Goal: Task Accomplishment & Management: Use online tool/utility

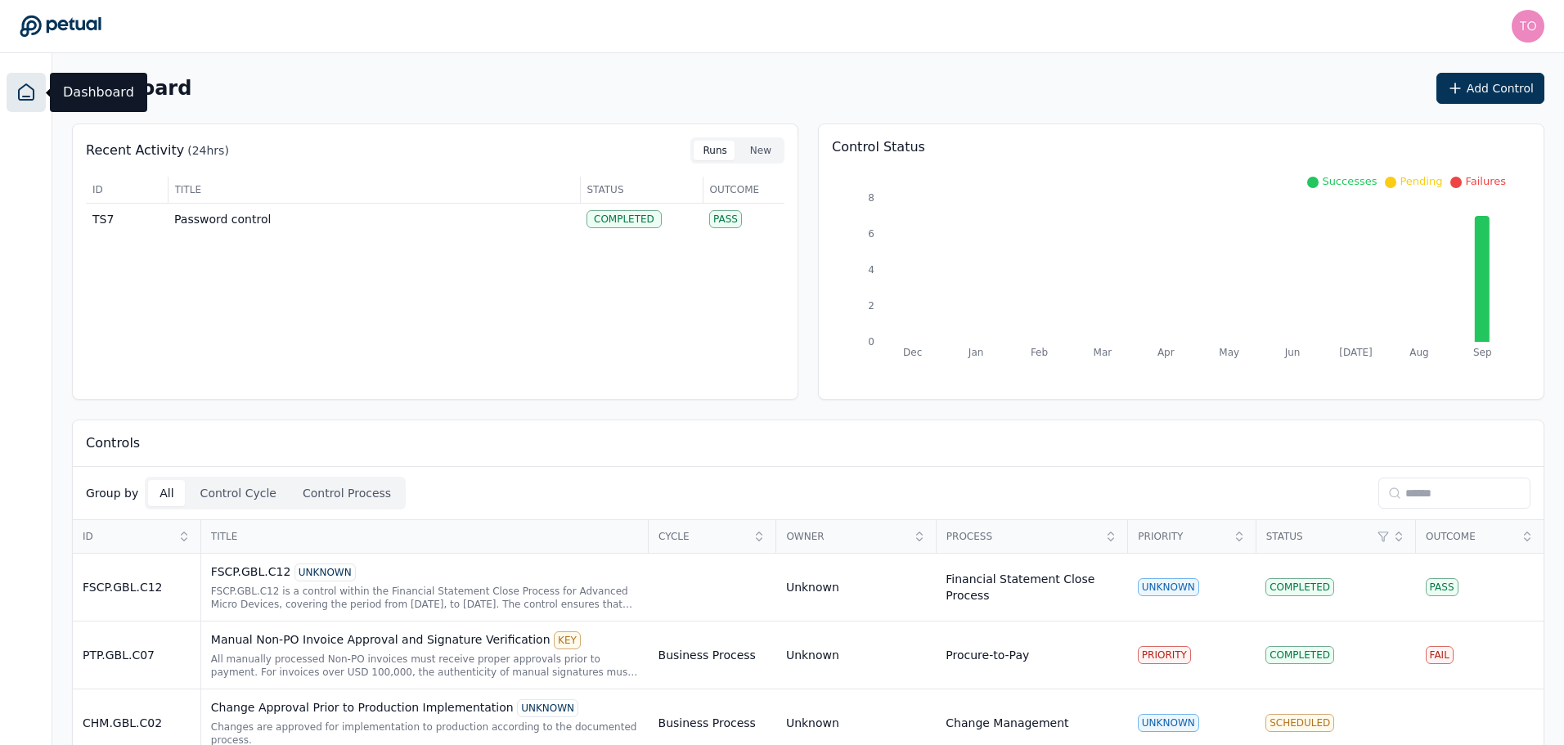
scroll to position [332, 0]
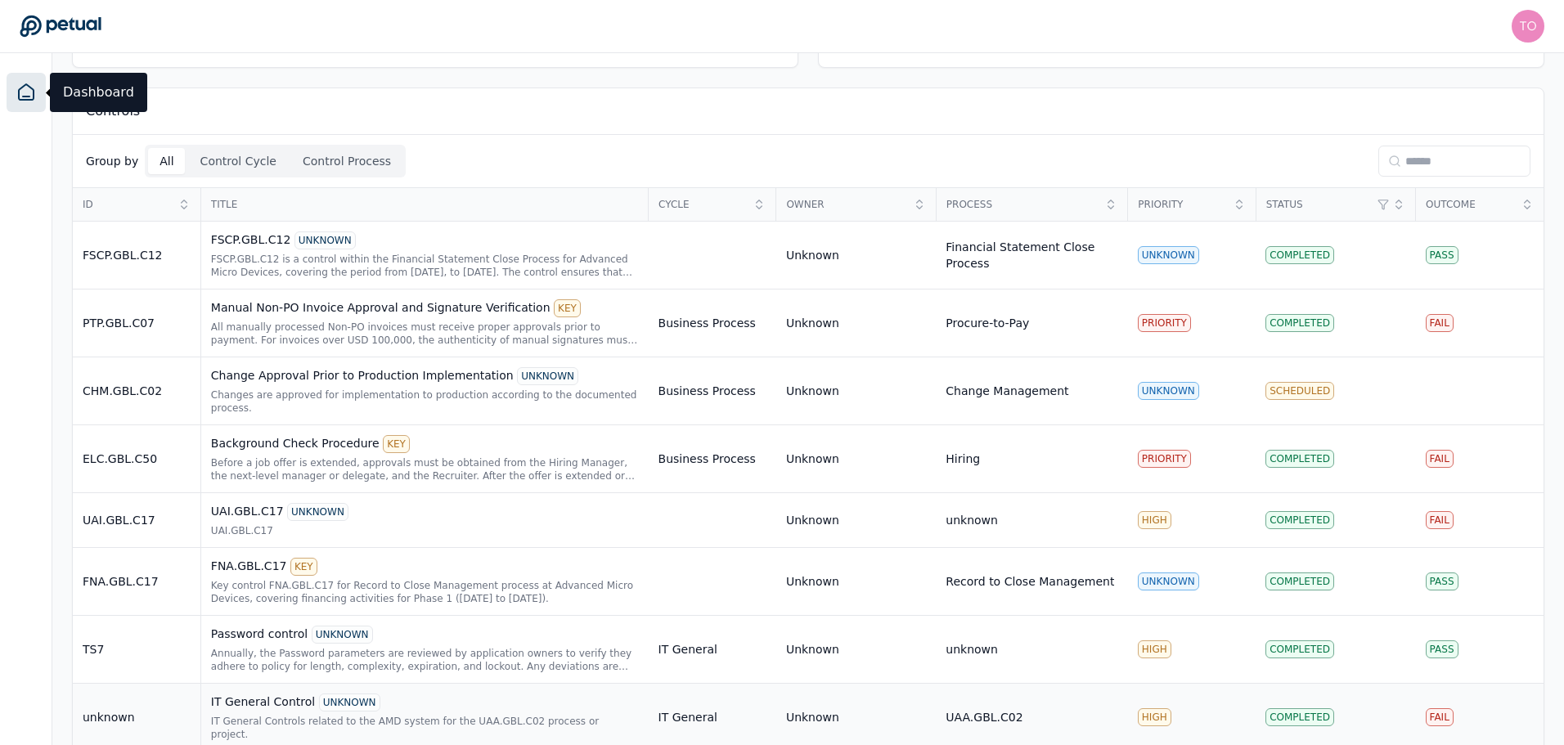
click at [466, 715] on div "IT General Controls related to the AMD system for the UAA.GBL.C02 process or pr…" at bounding box center [425, 728] width 428 height 26
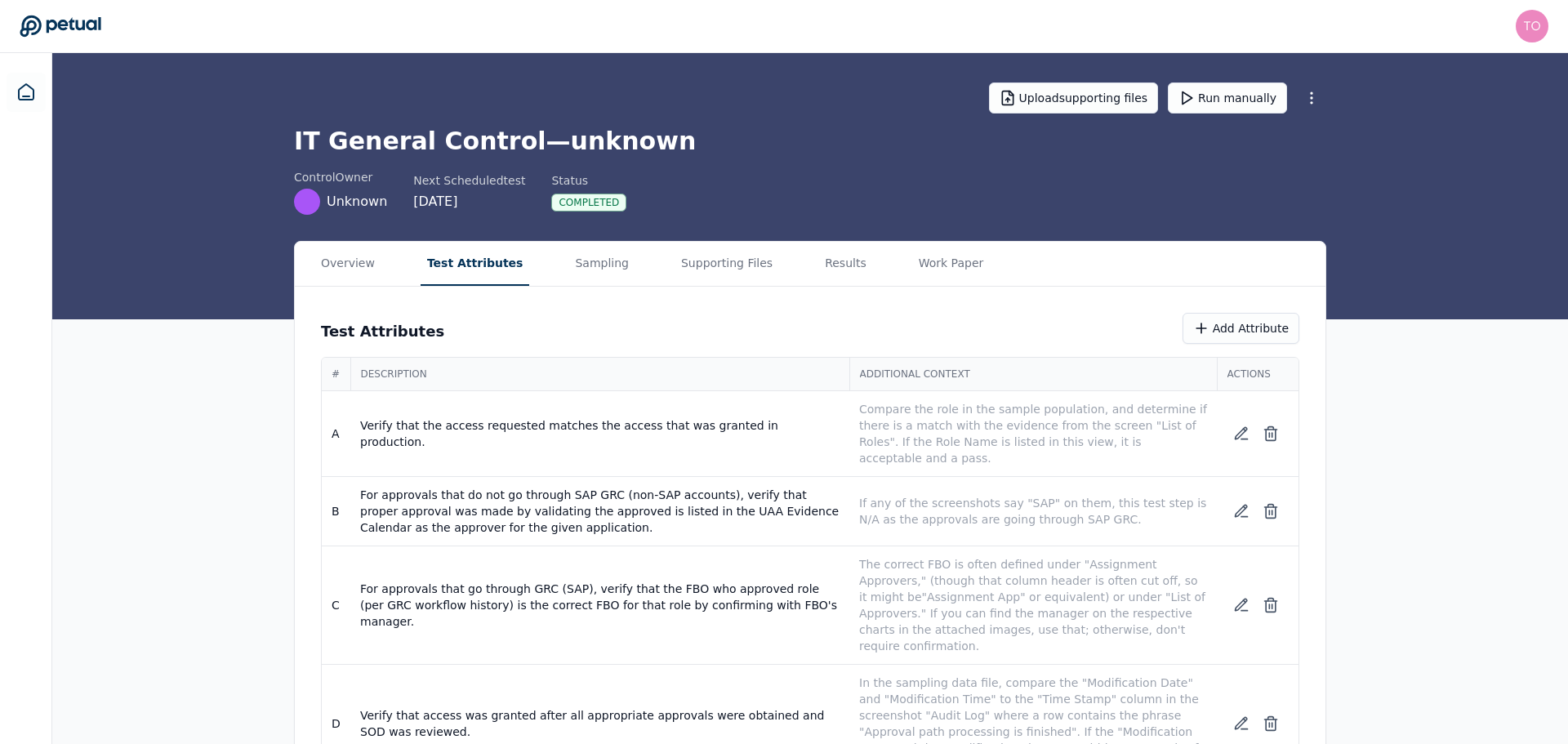
click at [492, 263] on button "Test Attributes" at bounding box center [475, 264] width 110 height 44
click at [24, 78] on link at bounding box center [26, 92] width 39 height 39
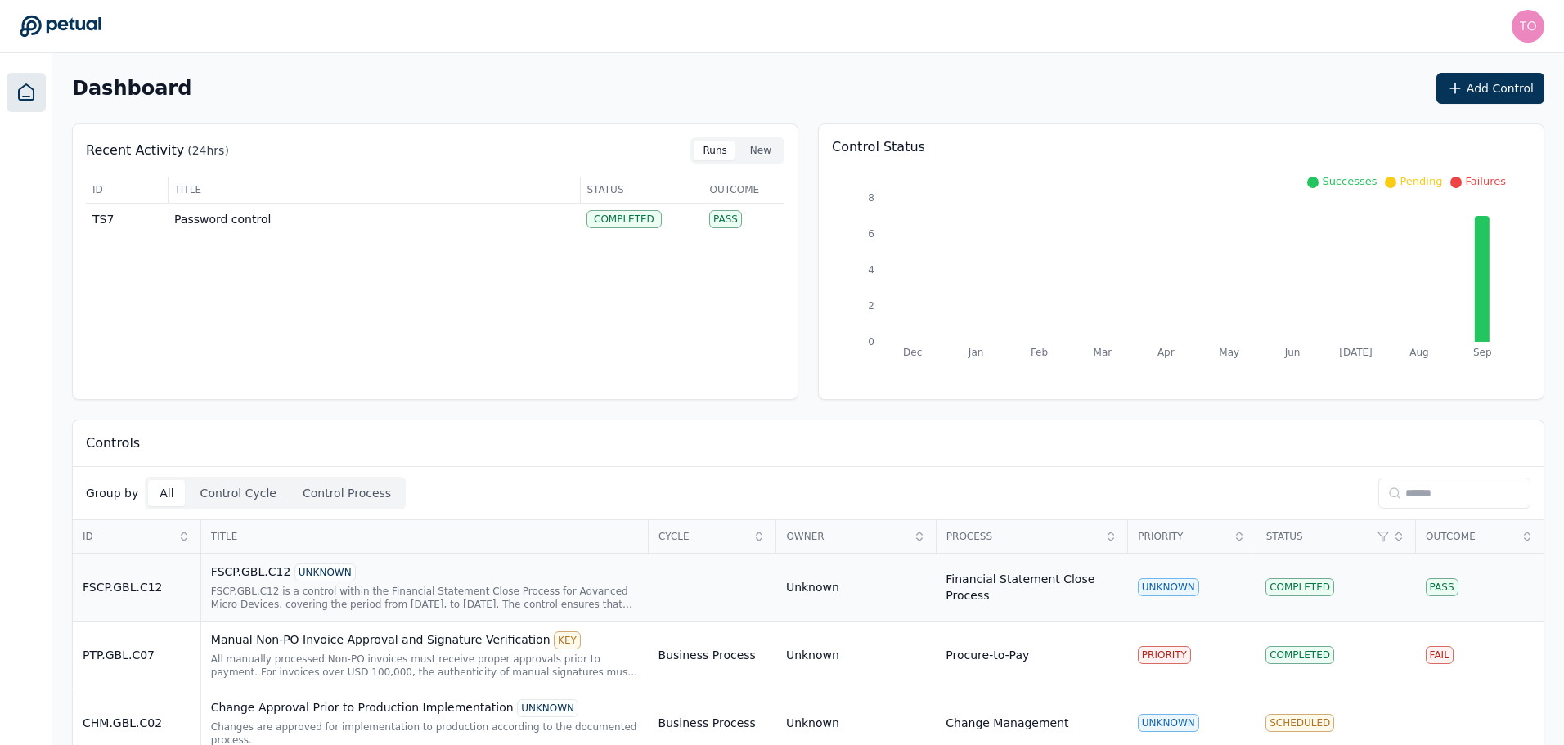
scroll to position [332, 0]
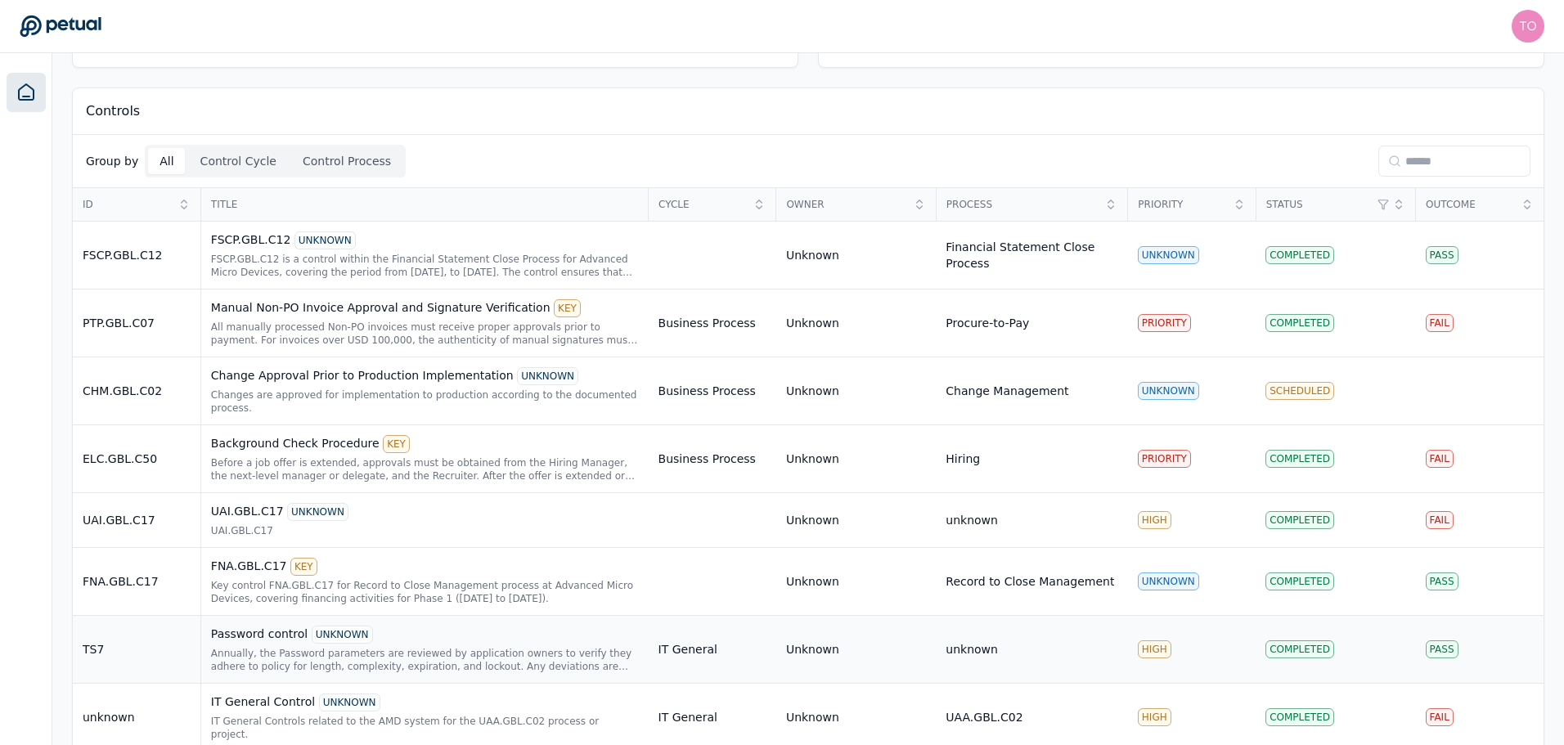
click at [424, 647] on div "Annually, the Password parameters are reviewed by application owners to verify …" at bounding box center [425, 660] width 428 height 26
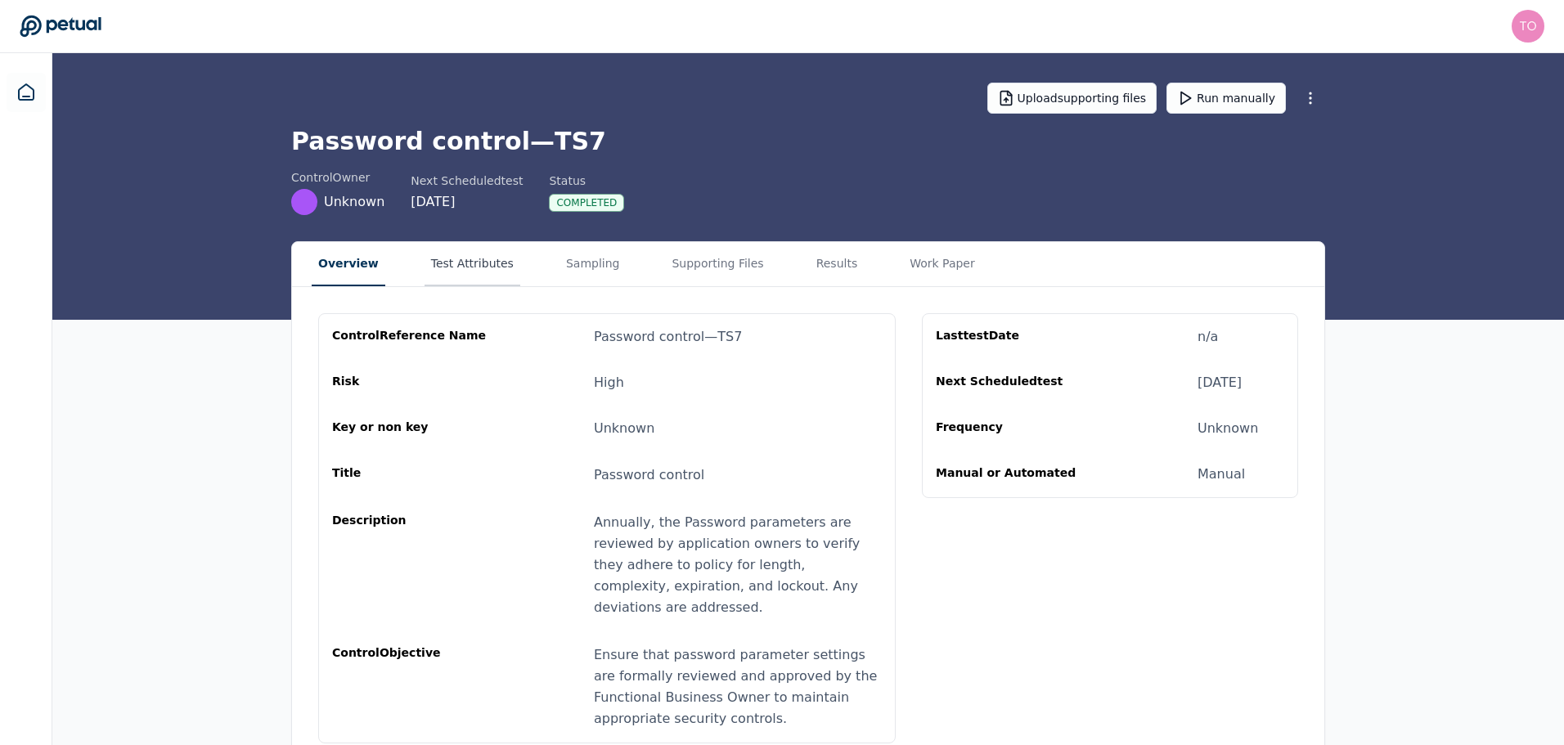
click at [456, 271] on button "Test Attributes" at bounding box center [472, 264] width 96 height 44
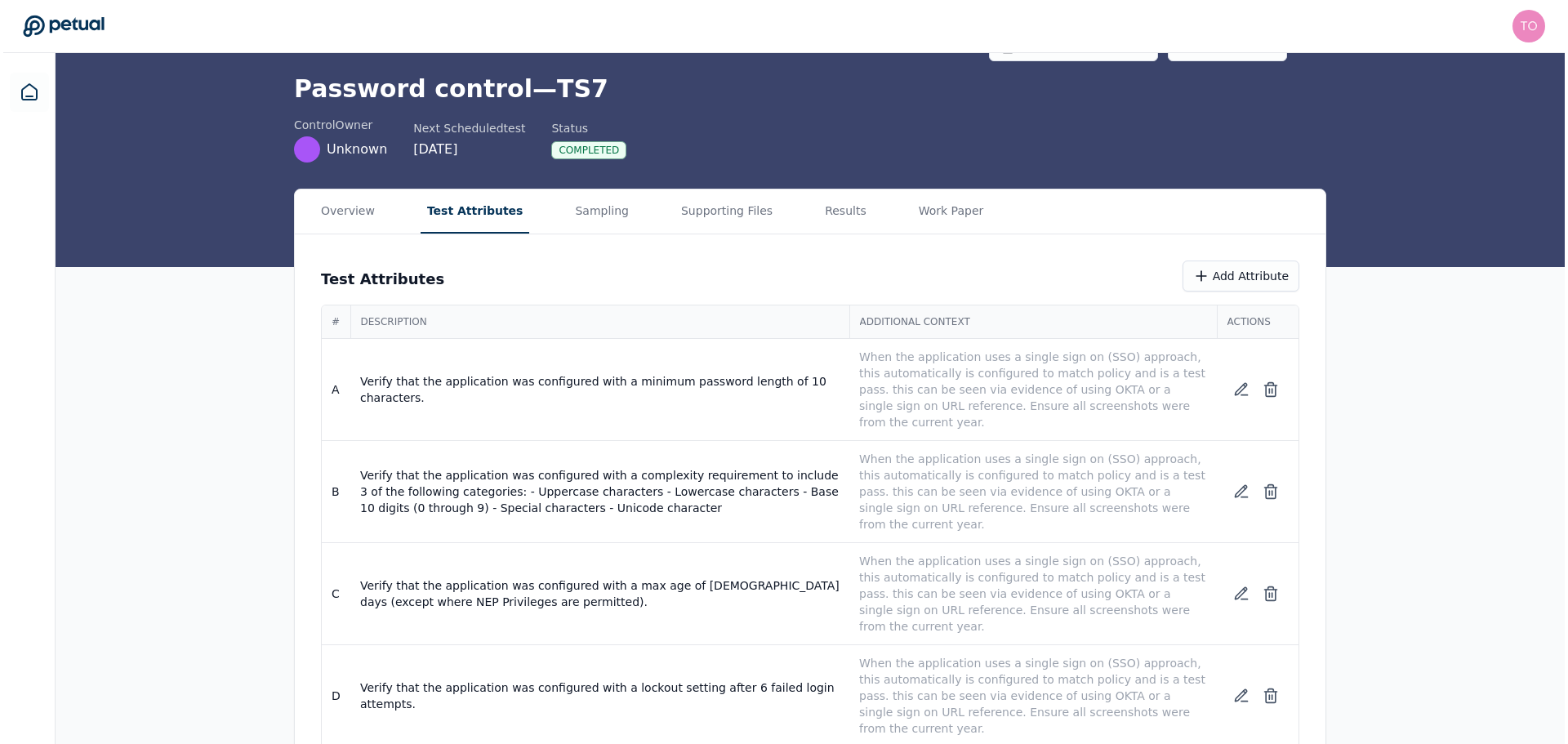
scroll to position [242, 0]
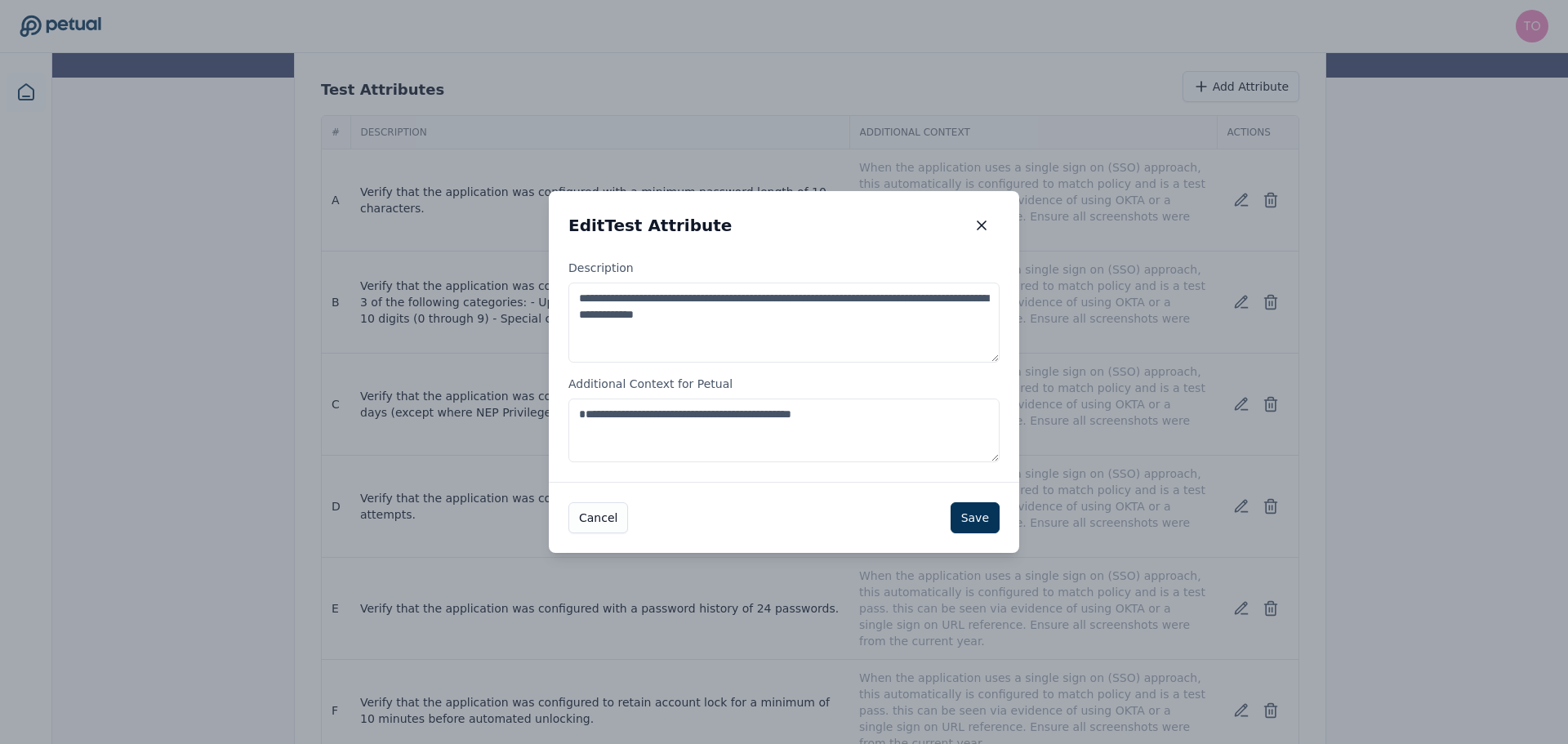
click at [904, 414] on textarea "**********" at bounding box center [784, 430] width 431 height 64
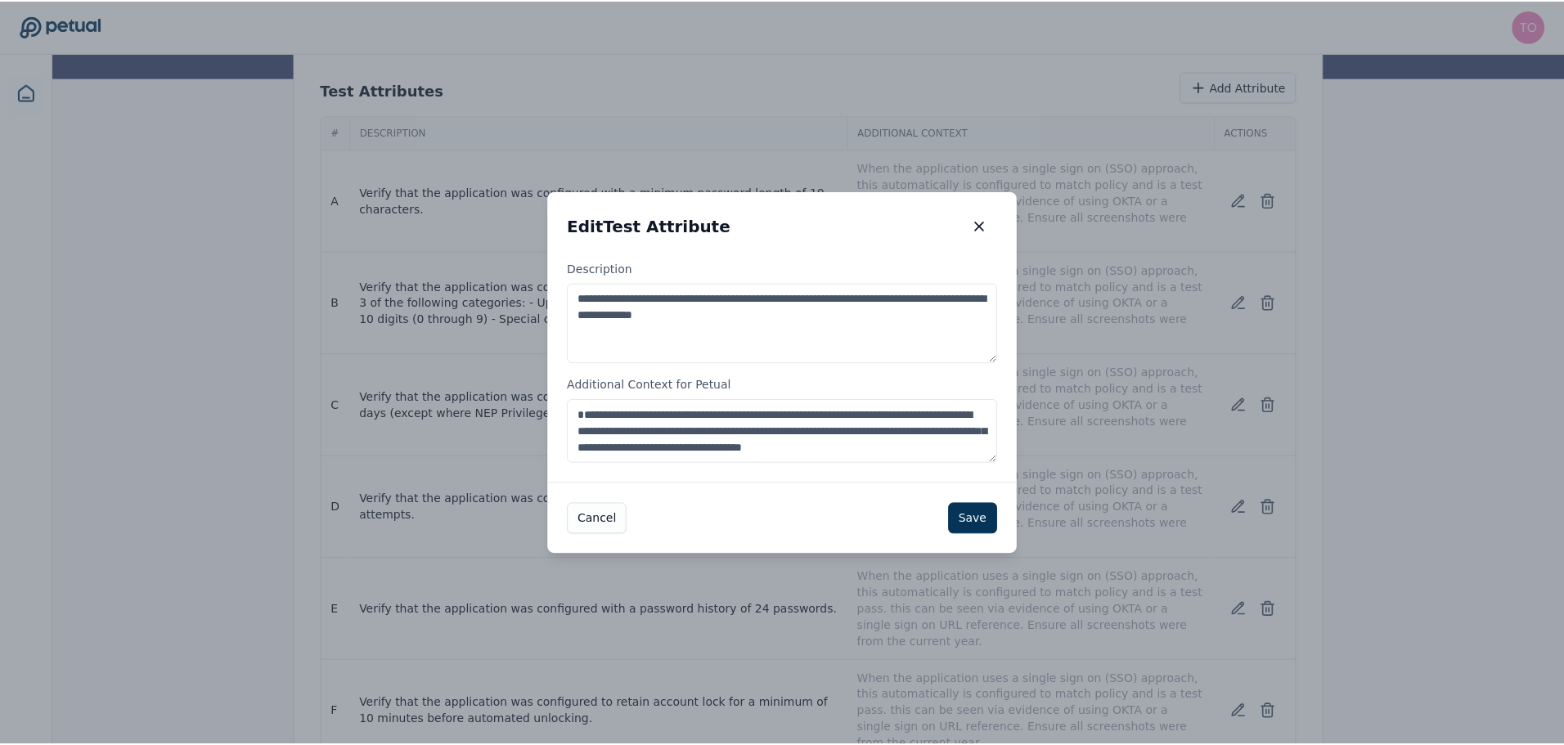
scroll to position [9, 0]
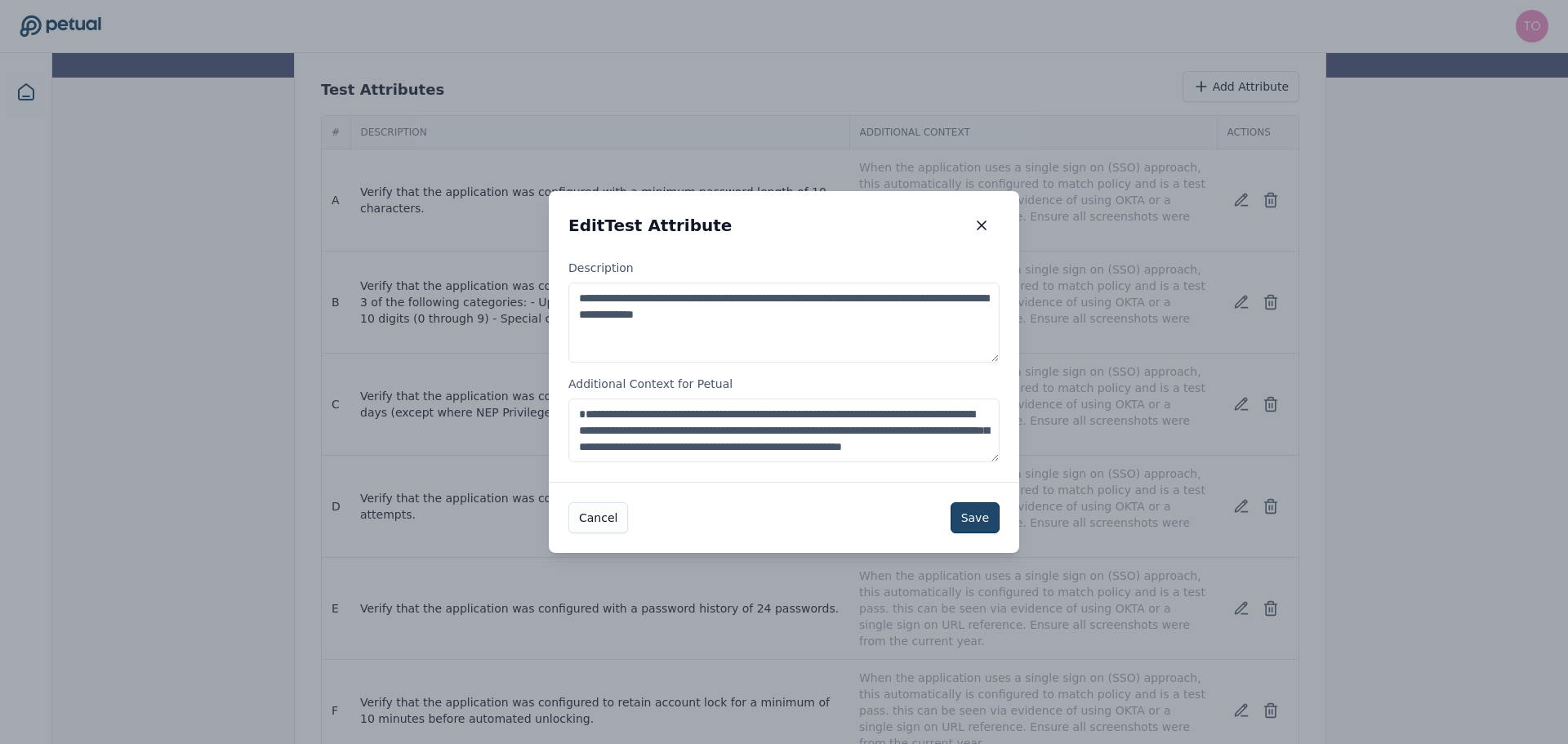
type textarea "**********"
click at [973, 506] on button "Save" at bounding box center [975, 517] width 49 height 31
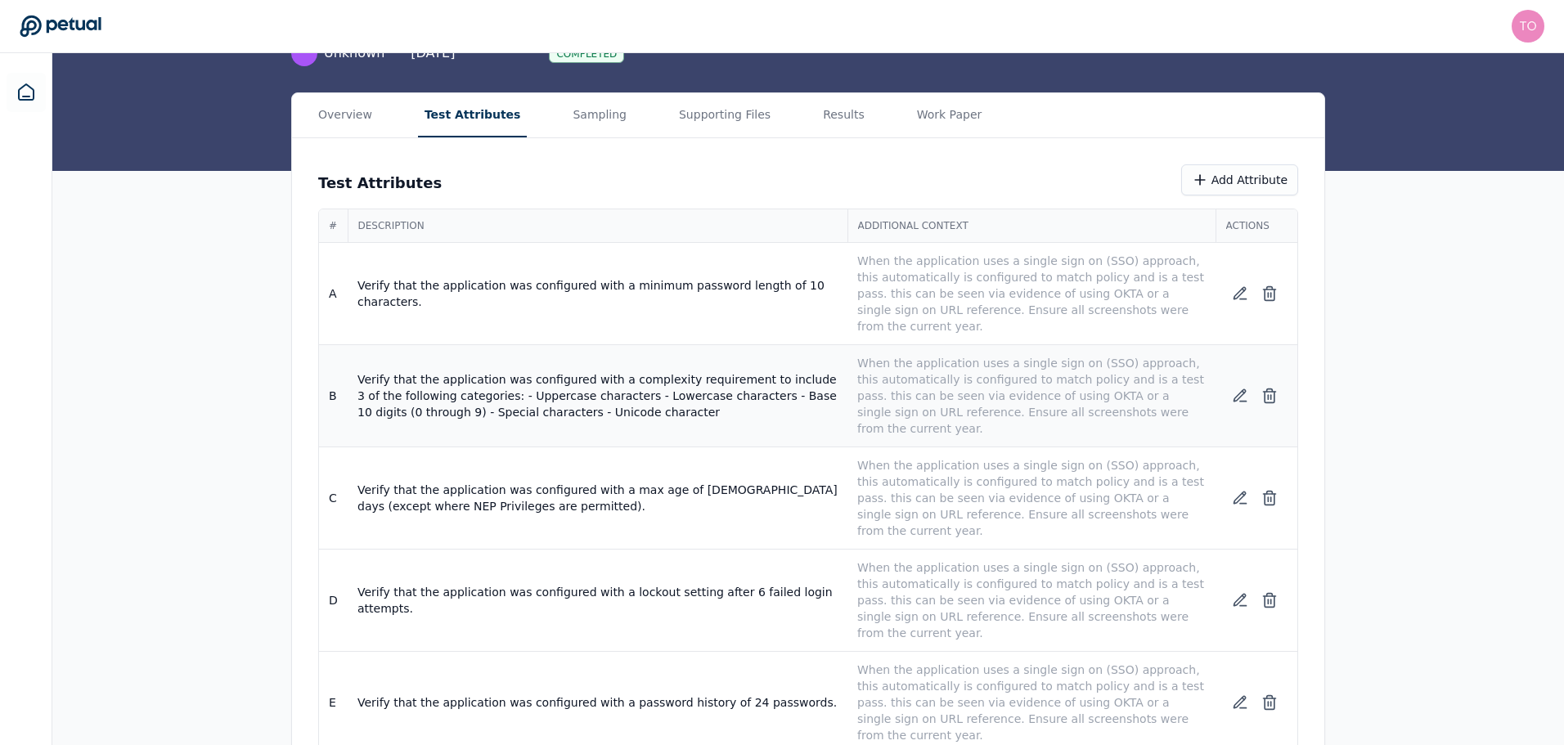
scroll to position [0, 0]
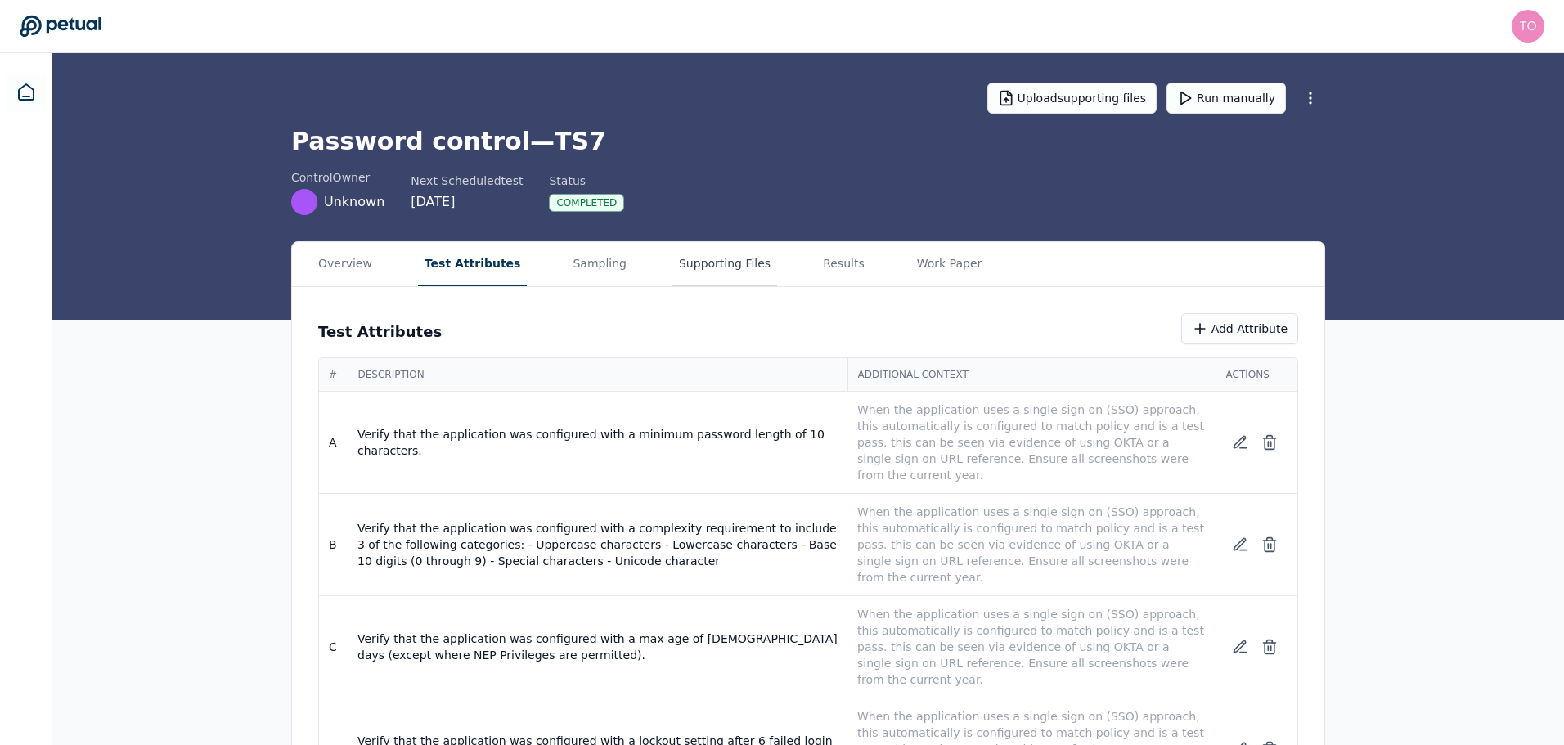
drag, startPoint x: 675, startPoint y: 276, endPoint x: 670, endPoint y: 266, distance: 11.0
click at [675, 276] on button "Supporting Files" at bounding box center [724, 264] width 105 height 44
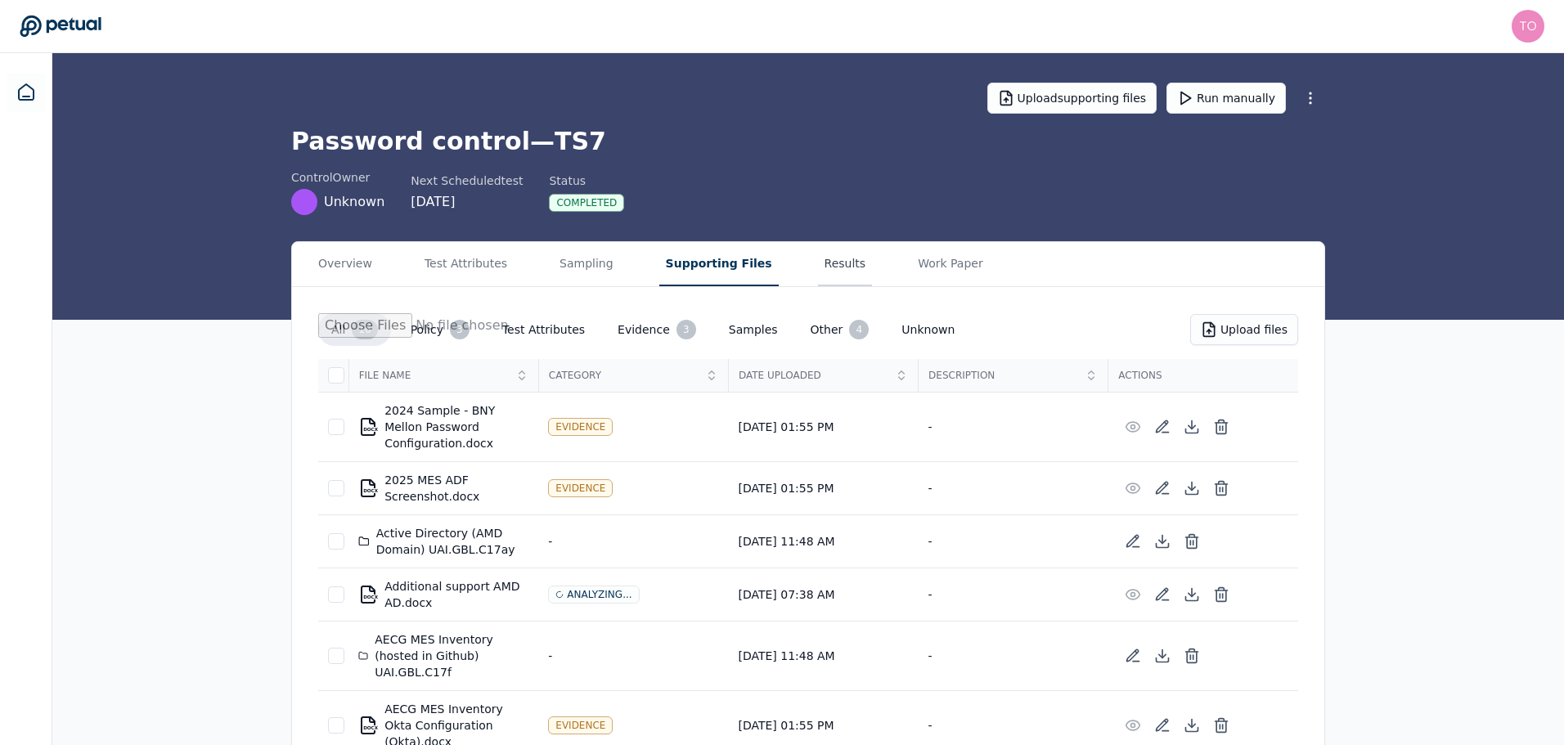
click at [818, 267] on button "Results" at bounding box center [845, 264] width 55 height 44
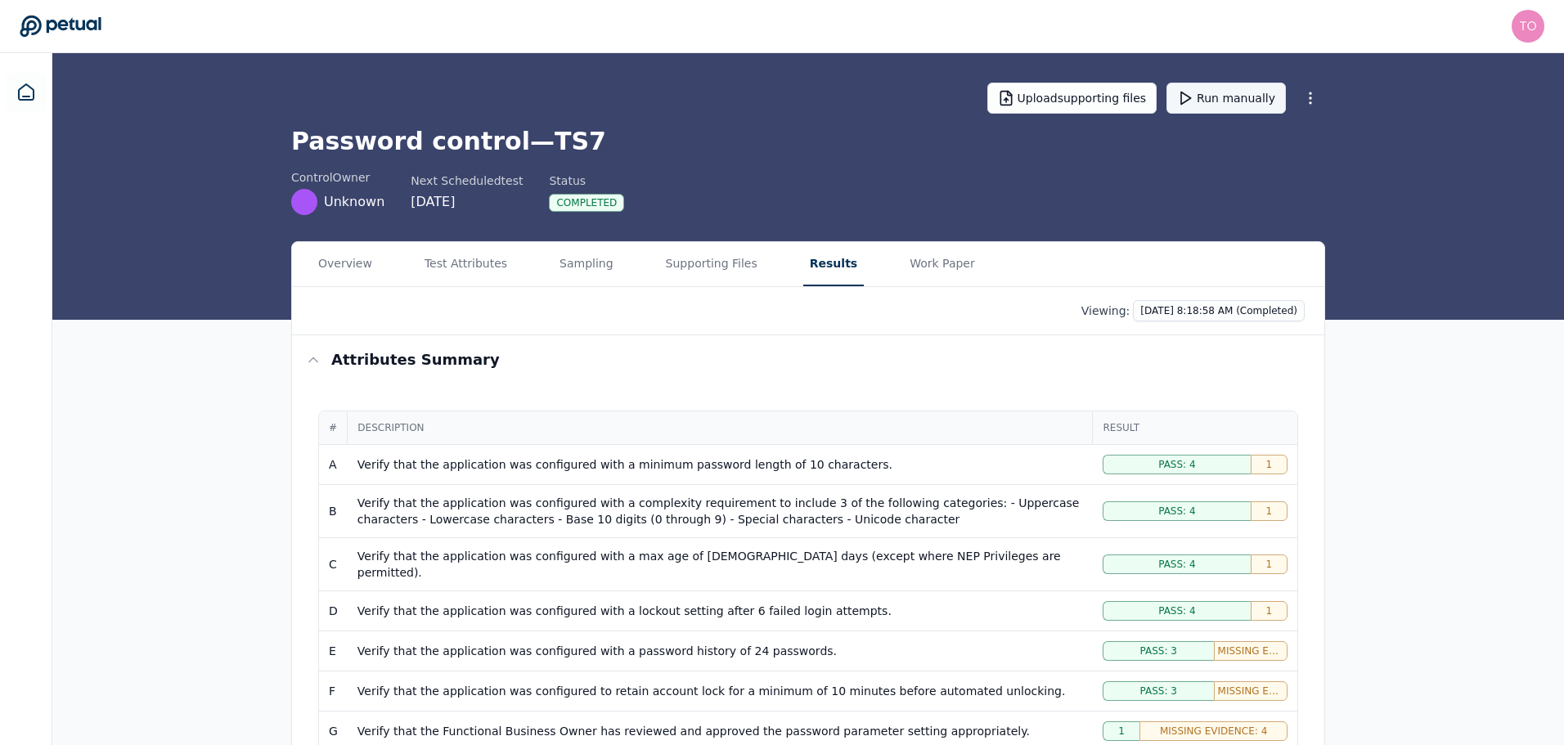
click at [1244, 107] on button "Run manually" at bounding box center [1225, 98] width 119 height 31
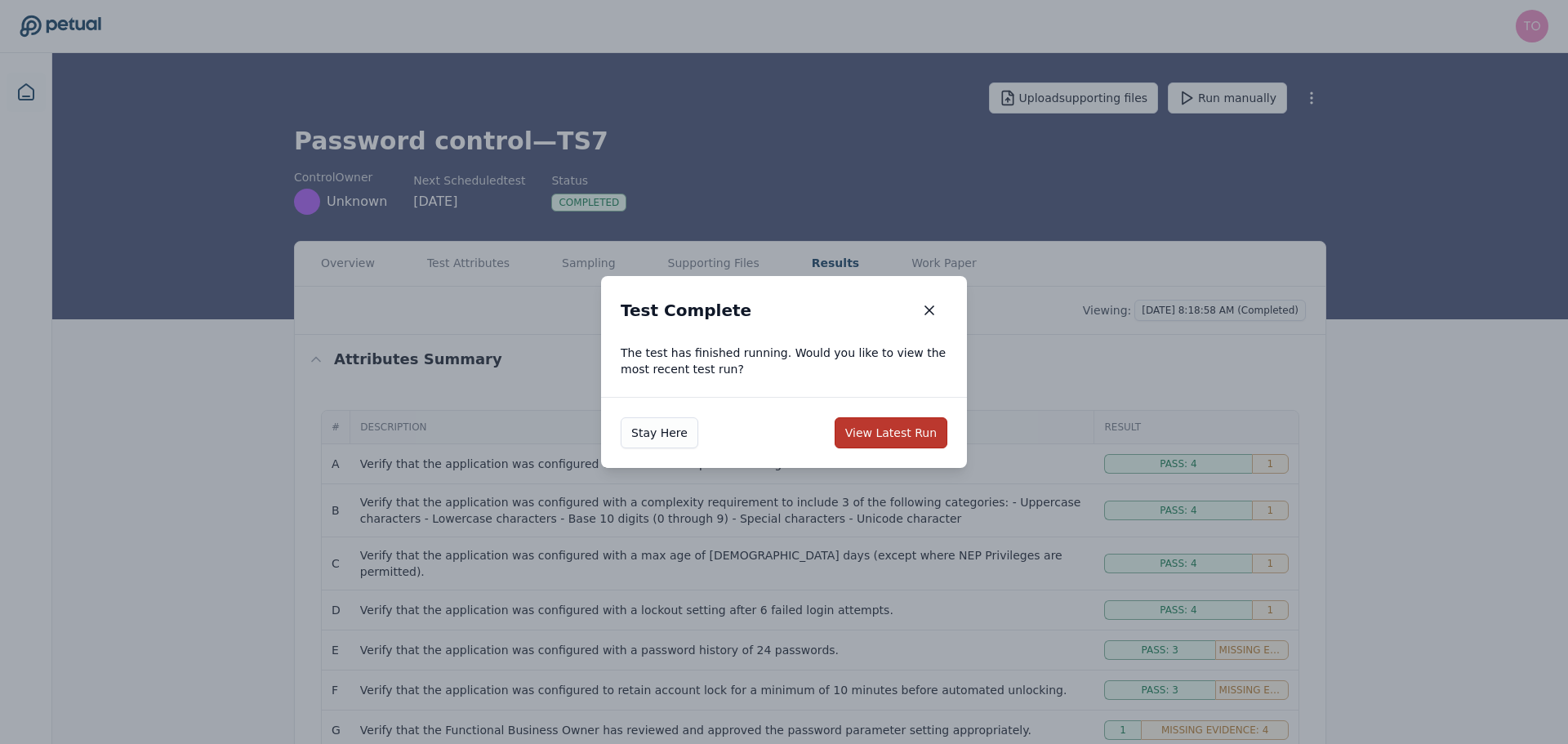
click at [931, 430] on button "View Latest Run" at bounding box center [891, 432] width 113 height 31
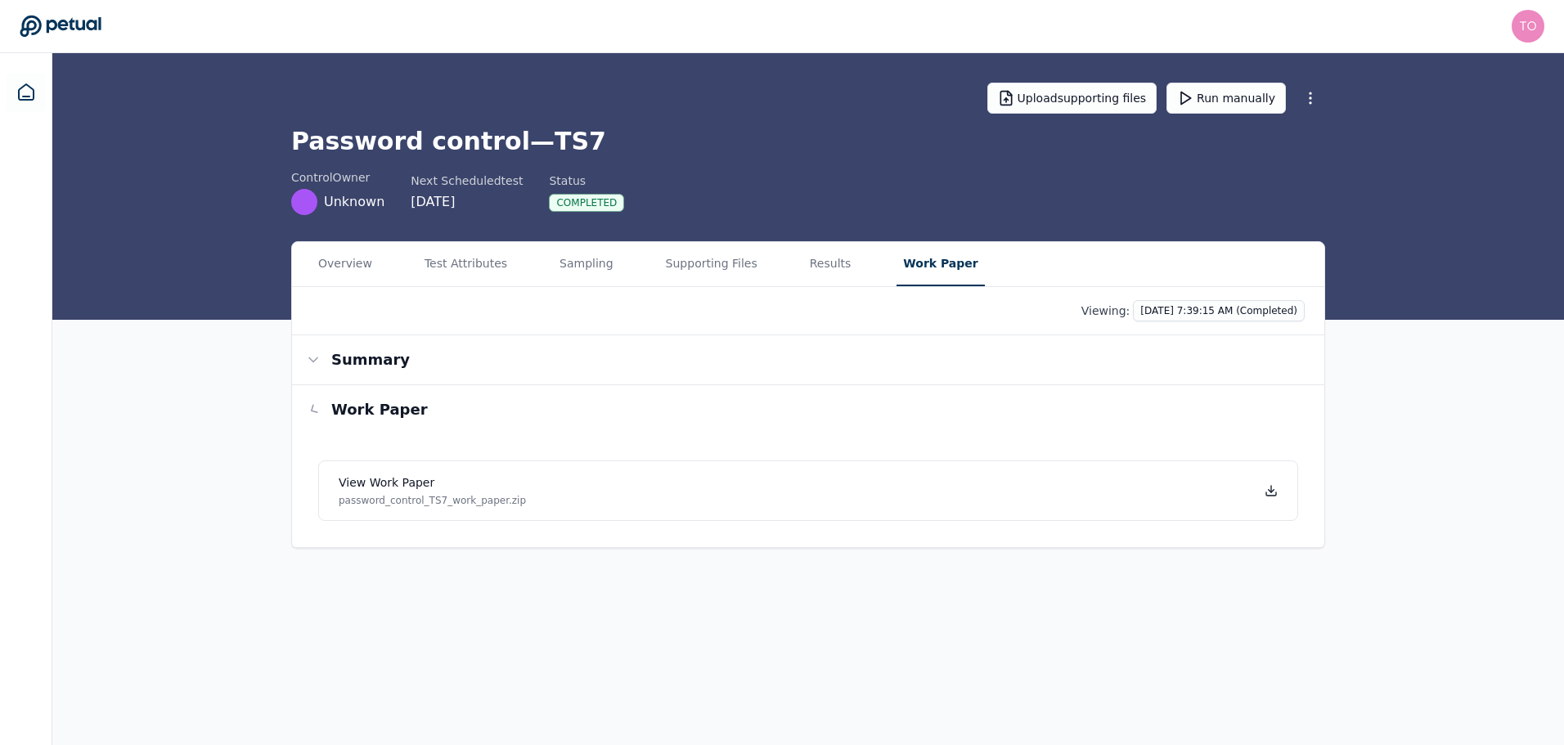
click at [907, 265] on button "Work Paper" at bounding box center [940, 264] width 88 height 44
click at [1174, 492] on link "View work paper password_control_TS7_work_paper.zip" at bounding box center [811, 490] width 980 height 61
